Goal: Information Seeking & Learning: Learn about a topic

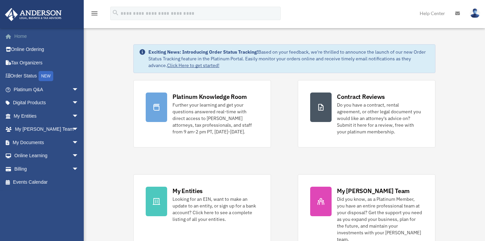
click at [26, 37] on link "Home" at bounding box center [47, 35] width 84 height 13
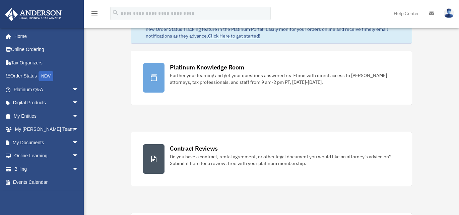
scroll to position [59, 0]
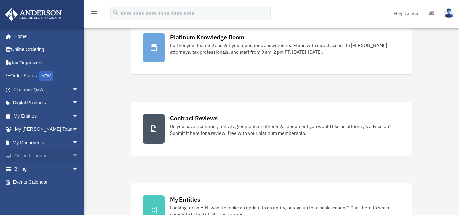
click at [72, 152] on span "arrow_drop_down" at bounding box center [78, 156] width 13 height 14
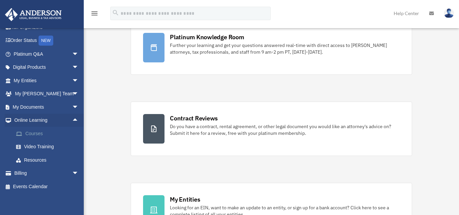
scroll to position [35, 0]
click at [34, 144] on link "Video Training" at bounding box center [48, 146] width 79 height 13
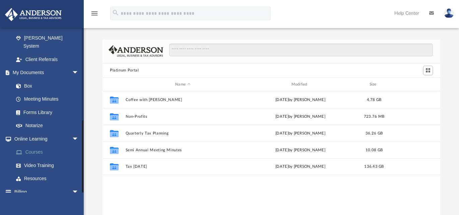
scroll to position [205, 0]
click at [36, 146] on link "Courses" at bounding box center [48, 152] width 79 height 13
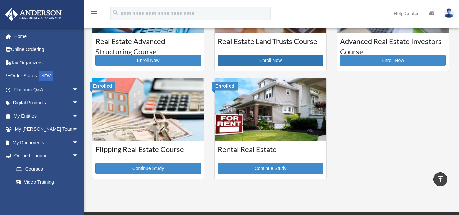
scroll to position [178, 0]
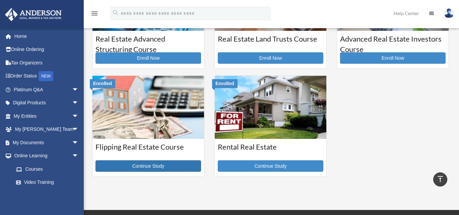
click at [143, 168] on link "Continue Study" at bounding box center [149, 165] width 106 height 11
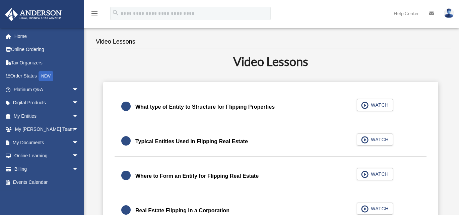
scroll to position [132, 0]
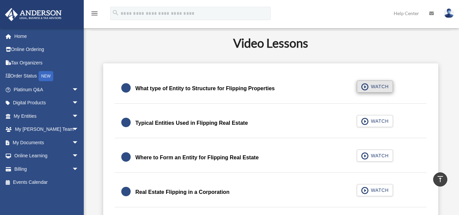
click at [367, 89] on span "button" at bounding box center [365, 86] width 8 height 7
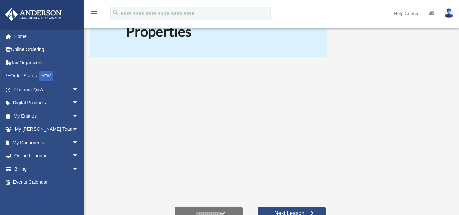
scroll to position [75, 0]
